Goal: Navigation & Orientation: Find specific page/section

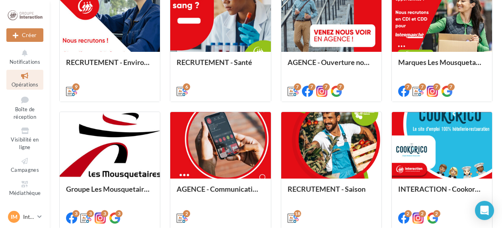
scroll to position [430, 0]
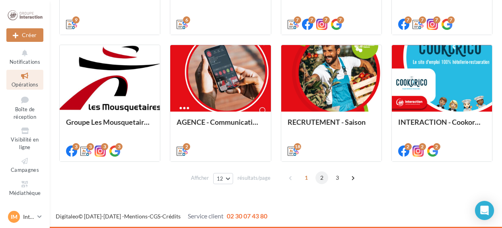
click at [321, 177] on span "2" at bounding box center [321, 177] width 13 height 13
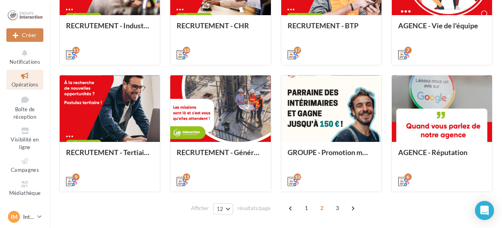
scroll to position [401, 0]
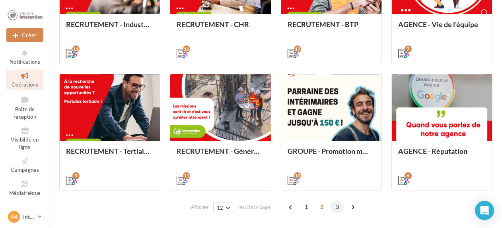
click at [335, 208] on span "3" at bounding box center [337, 206] width 13 height 13
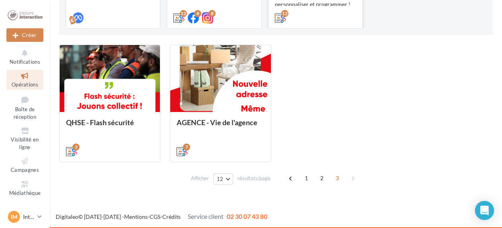
scroll to position [175, 0]
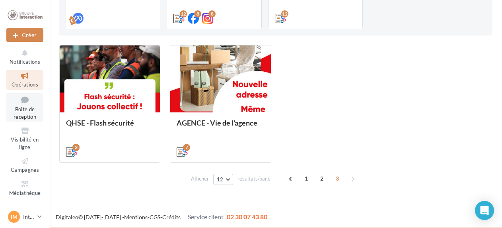
click at [27, 105] on icon at bounding box center [25, 99] width 32 height 11
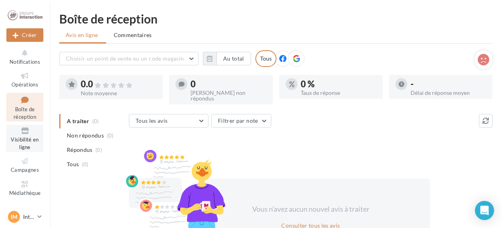
click at [24, 132] on icon at bounding box center [25, 130] width 32 height 9
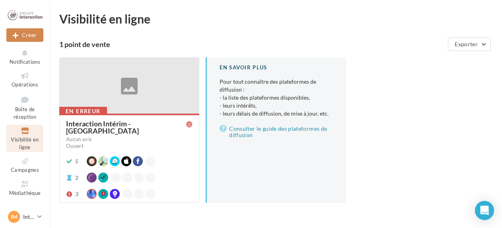
click at [163, 87] on div at bounding box center [129, 86] width 139 height 56
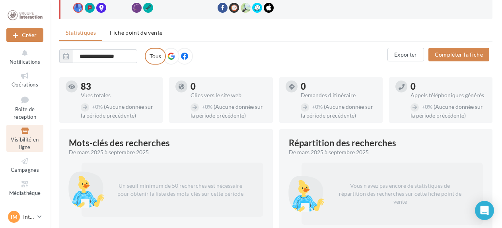
scroll to position [96, 0]
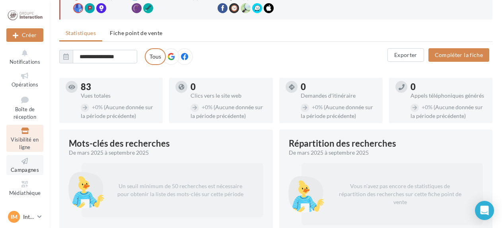
click at [28, 171] on span "Campagnes" at bounding box center [25, 169] width 28 height 6
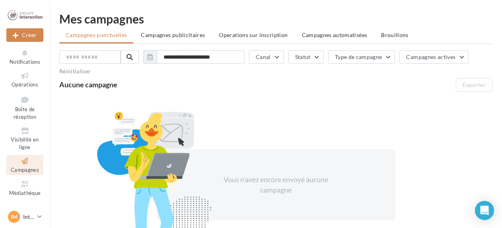
scroll to position [20, 0]
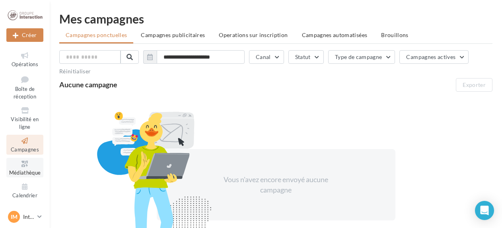
drag, startPoint x: 0, startPoint y: 0, endPoint x: 28, endPoint y: 171, distance: 173.4
click at [28, 171] on span "Médiathèque" at bounding box center [25, 172] width 32 height 6
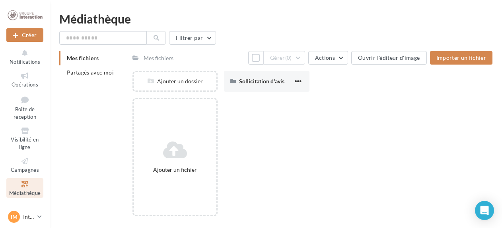
scroll to position [20, 0]
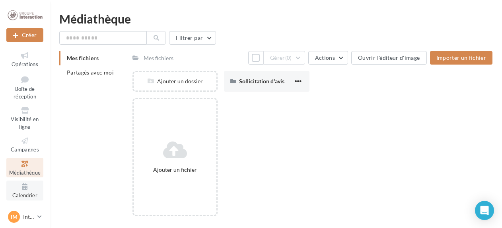
click at [28, 193] on span "Calendrier" at bounding box center [24, 195] width 25 height 6
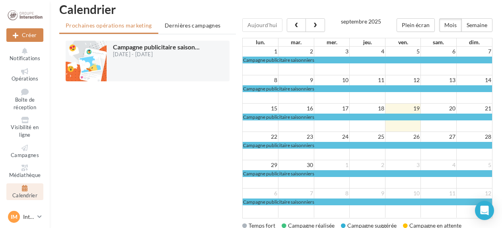
scroll to position [6, 0]
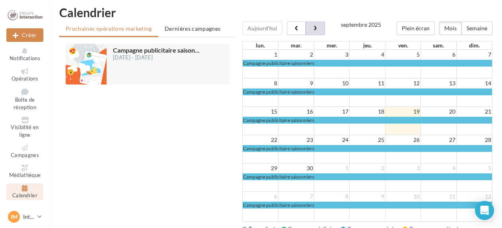
click at [312, 31] on button "button" at bounding box center [314, 28] width 19 height 14
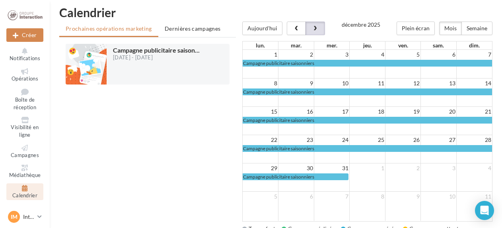
click at [312, 31] on button "button" at bounding box center [314, 28] width 19 height 14
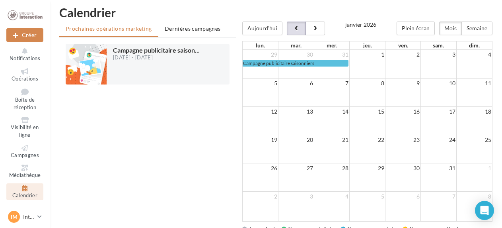
click at [297, 27] on span "button" at bounding box center [296, 29] width 7 height 6
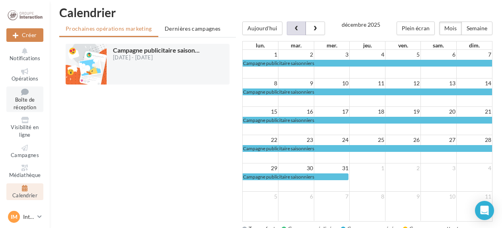
scroll to position [0, 0]
click at [180, 27] on span "Dernières campagnes" at bounding box center [193, 28] width 56 height 7
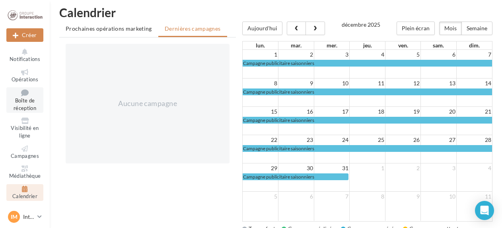
click at [24, 110] on span "Boîte de réception" at bounding box center [25, 104] width 23 height 14
